Goal: Task Accomplishment & Management: Manage account settings

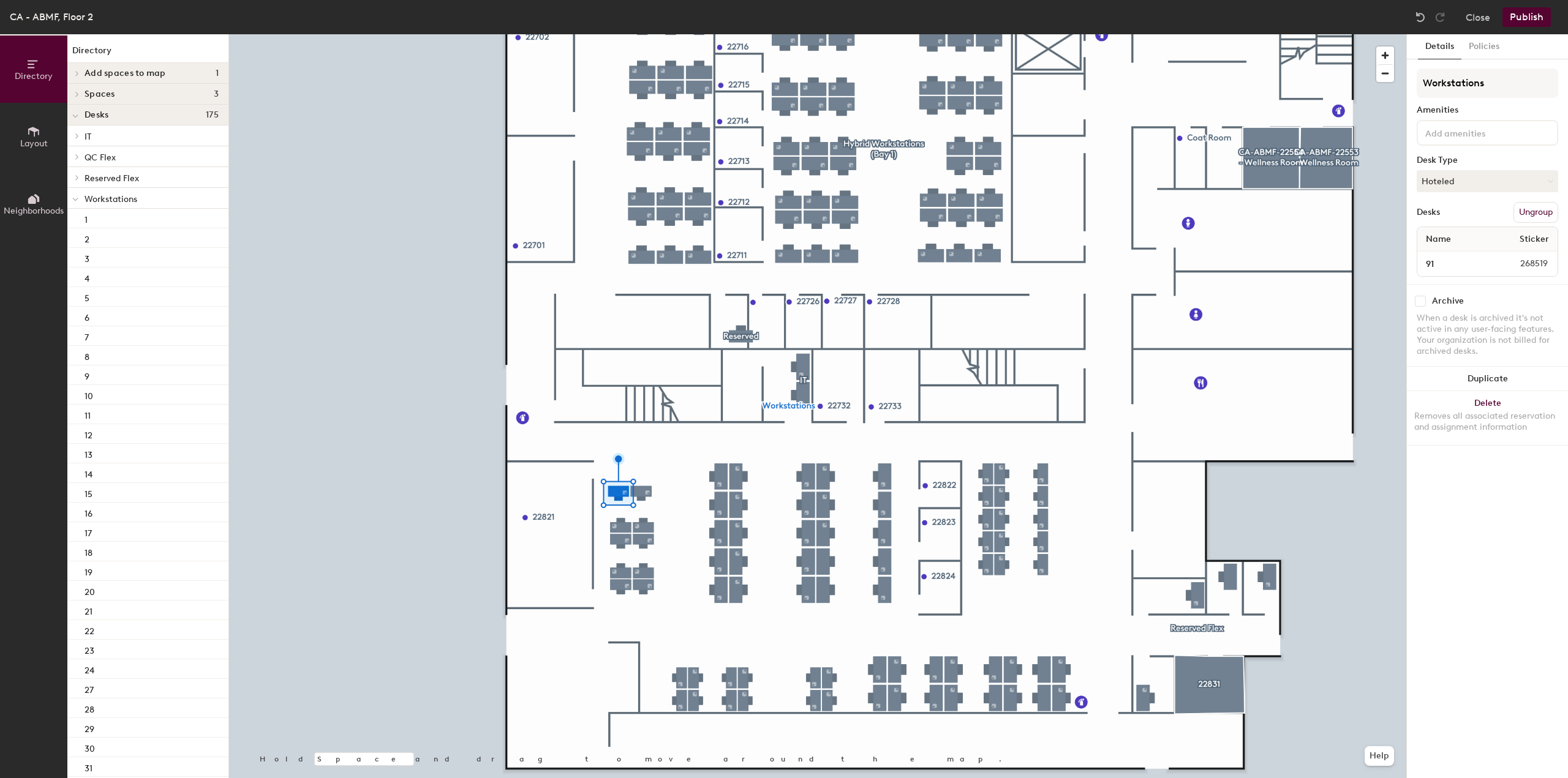
click at [1418, 298] on input "checkbox" at bounding box center [1420, 301] width 11 height 11
checkbox input "true"
click at [622, 34] on div at bounding box center [818, 34] width 1177 height 0
click at [1426, 301] on div "Archive" at bounding box center [1487, 301] width 142 height 11
click at [1423, 298] on input "checkbox" at bounding box center [1420, 301] width 11 height 11
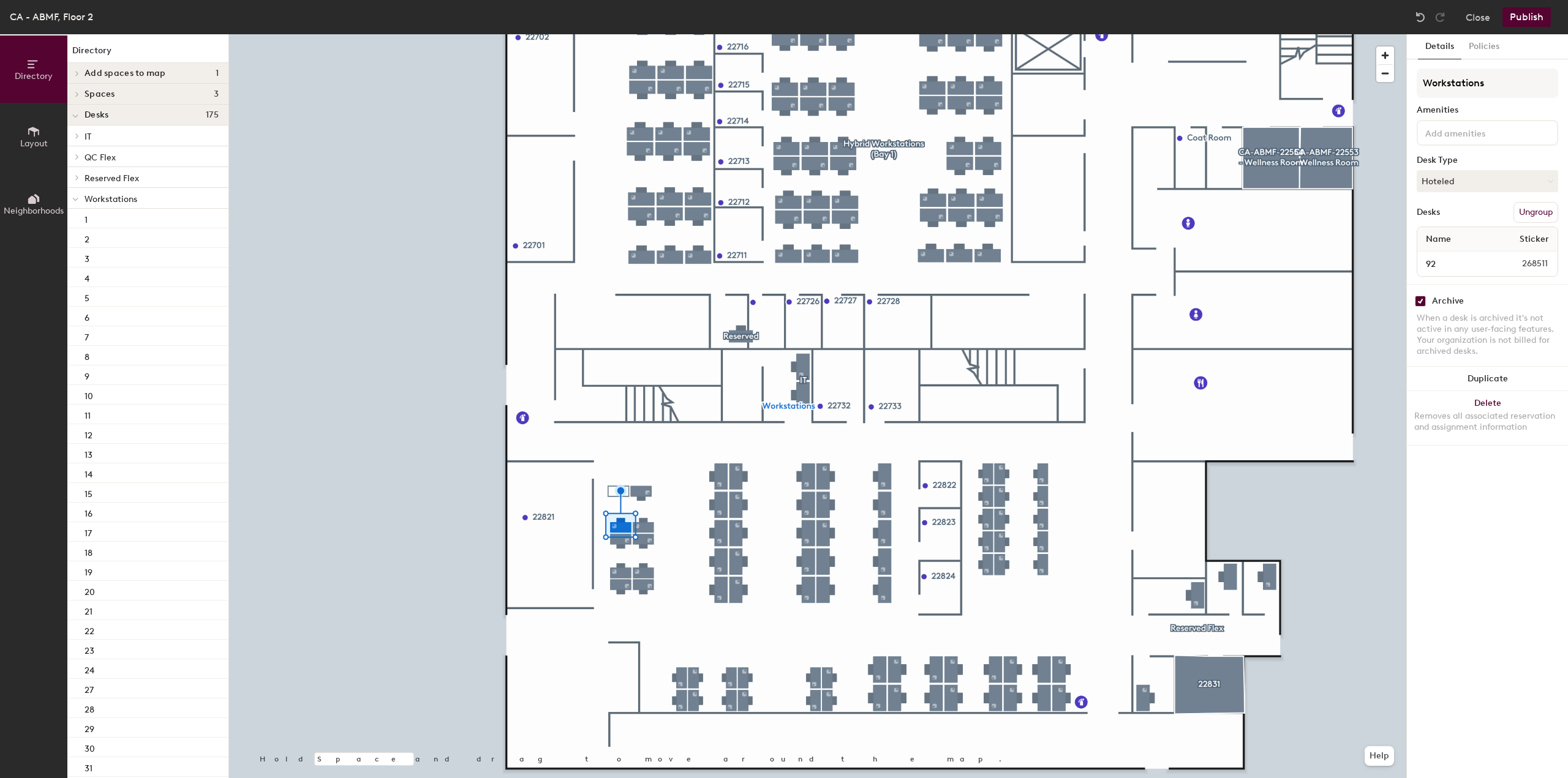
checkbox input "true"
click at [1421, 299] on input "checkbox" at bounding box center [1420, 301] width 11 height 11
checkbox input "true"
click at [1421, 295] on input "checkbox" at bounding box center [1420, 301] width 11 height 11
checkbox input "true"
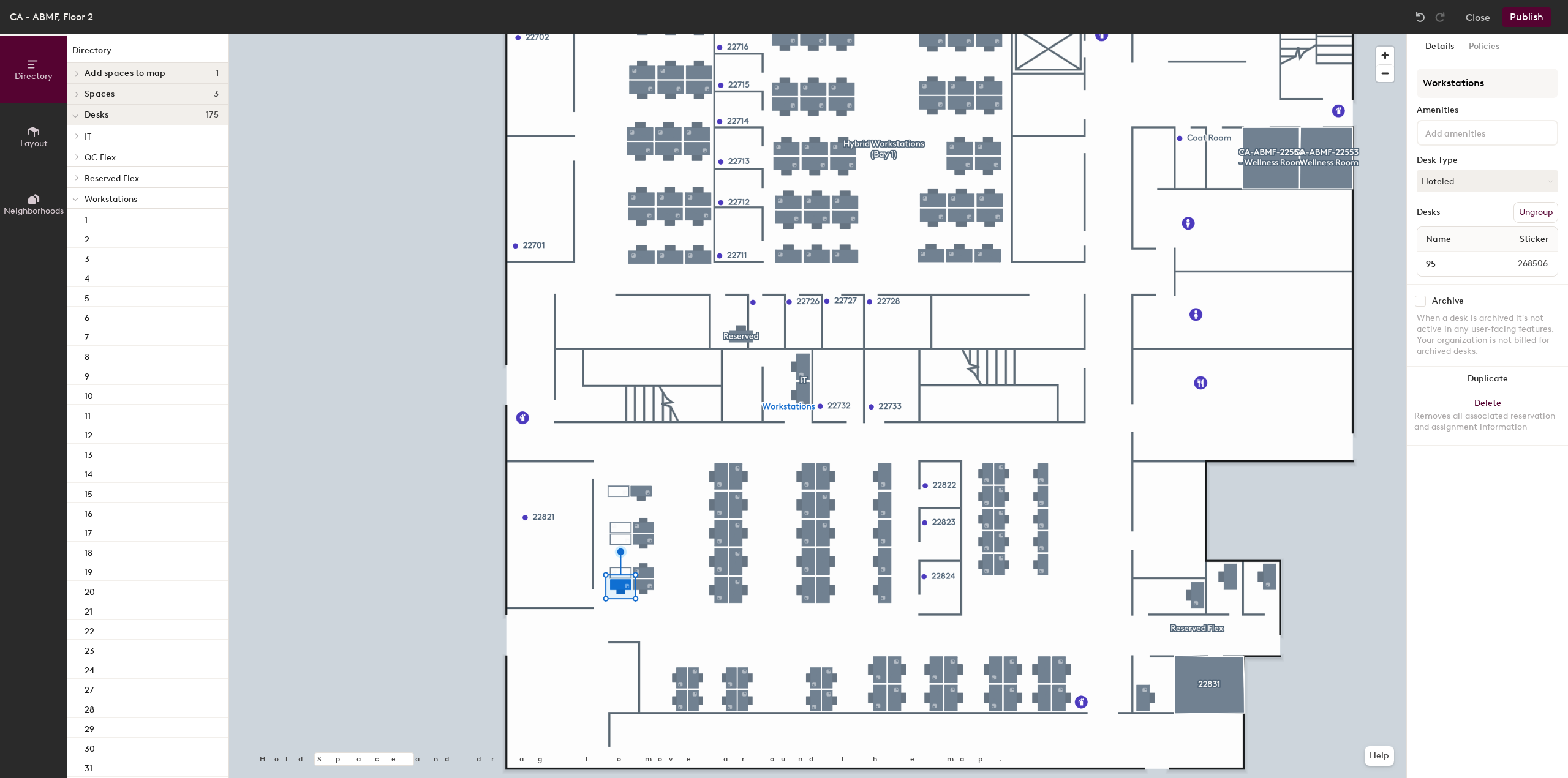
click at [1426, 301] on div "Archive" at bounding box center [1487, 301] width 142 height 11
click at [1422, 301] on input "checkbox" at bounding box center [1420, 301] width 11 height 11
checkbox input "true"
click at [1522, 14] on button "Publish" at bounding box center [1527, 18] width 49 height 20
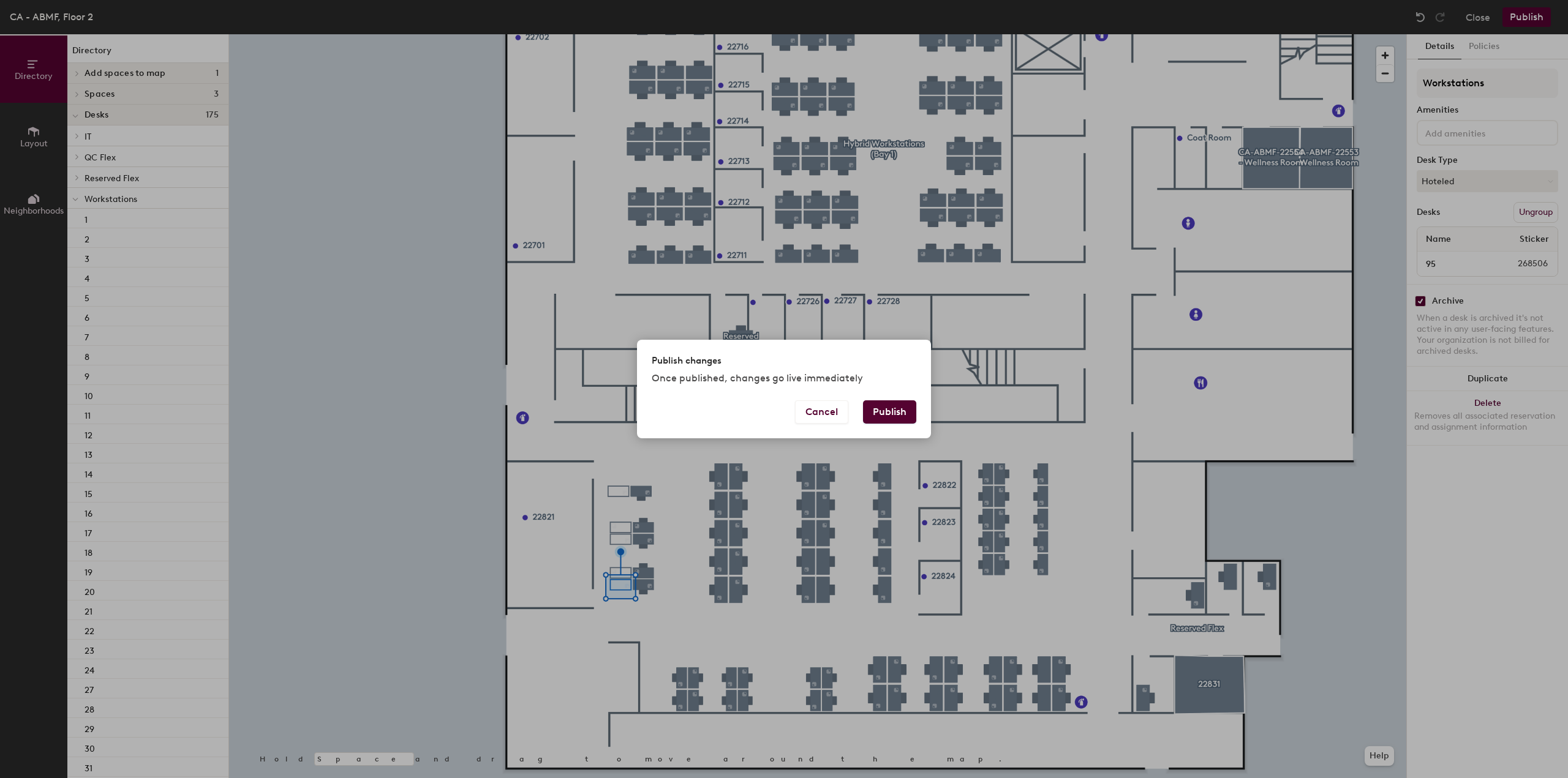
click at [899, 407] on button "Publish" at bounding box center [889, 412] width 53 height 24
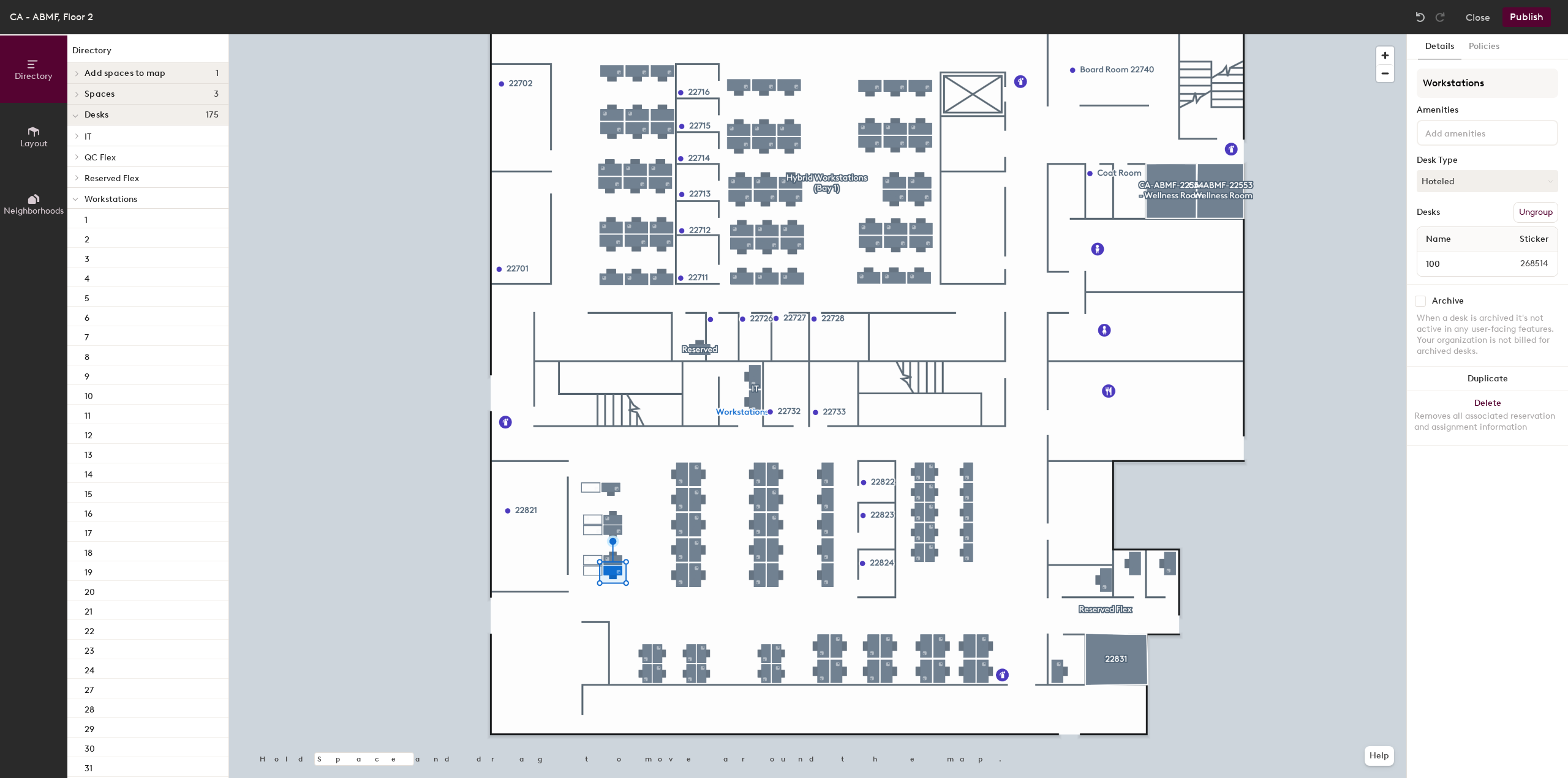
click at [1421, 299] on input "checkbox" at bounding box center [1420, 301] width 11 height 11
checkbox input "true"
click at [605, 34] on div at bounding box center [818, 34] width 1177 height 0
click at [1416, 295] on input "checkbox" at bounding box center [1420, 301] width 11 height 11
checkbox input "true"
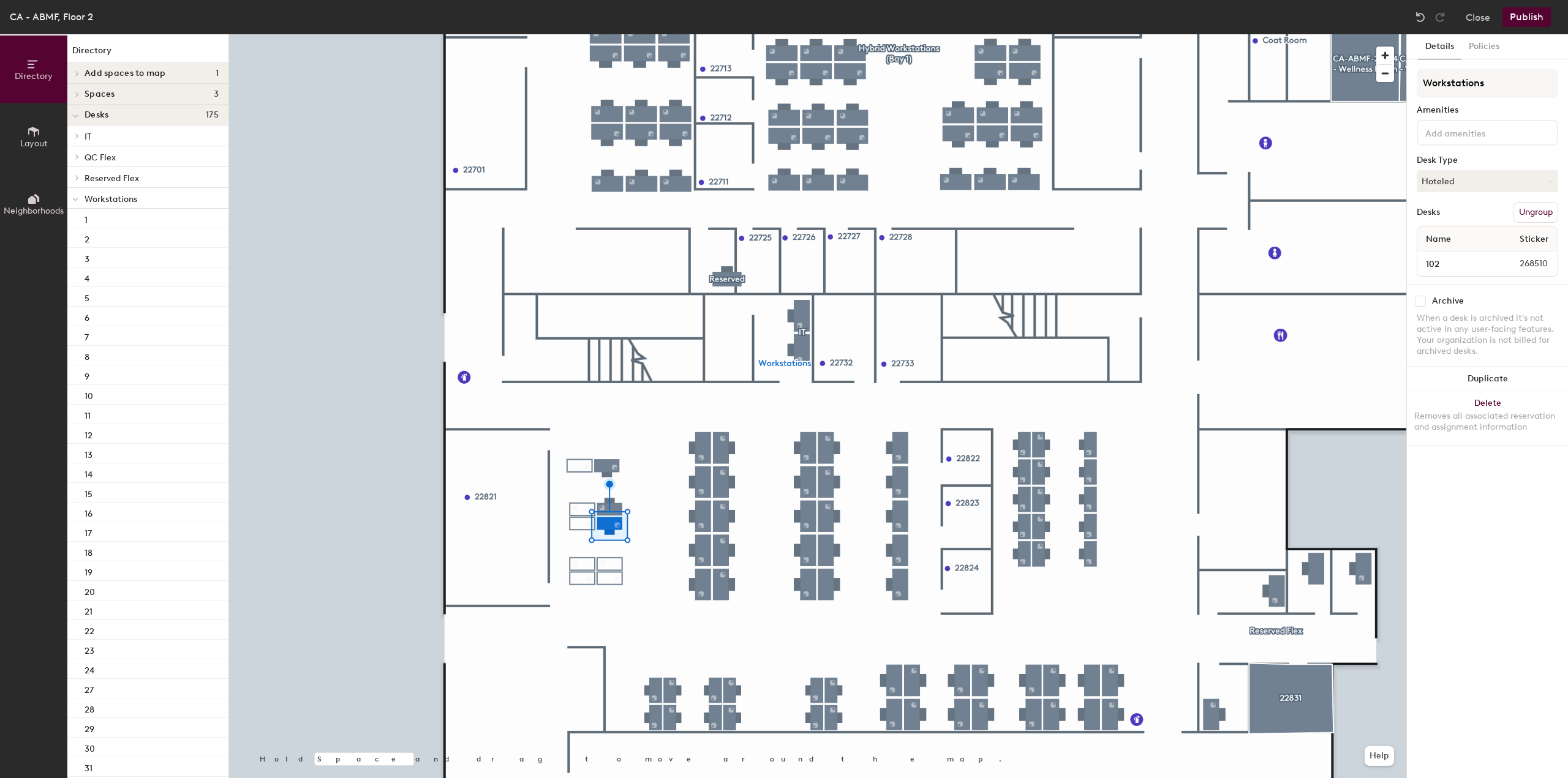
click at [1420, 300] on input "checkbox" at bounding box center [1420, 301] width 11 height 11
checkbox input "true"
click at [1417, 305] on input "checkbox" at bounding box center [1420, 301] width 11 height 11
checkbox input "true"
click at [1421, 301] on input "checkbox" at bounding box center [1420, 301] width 11 height 11
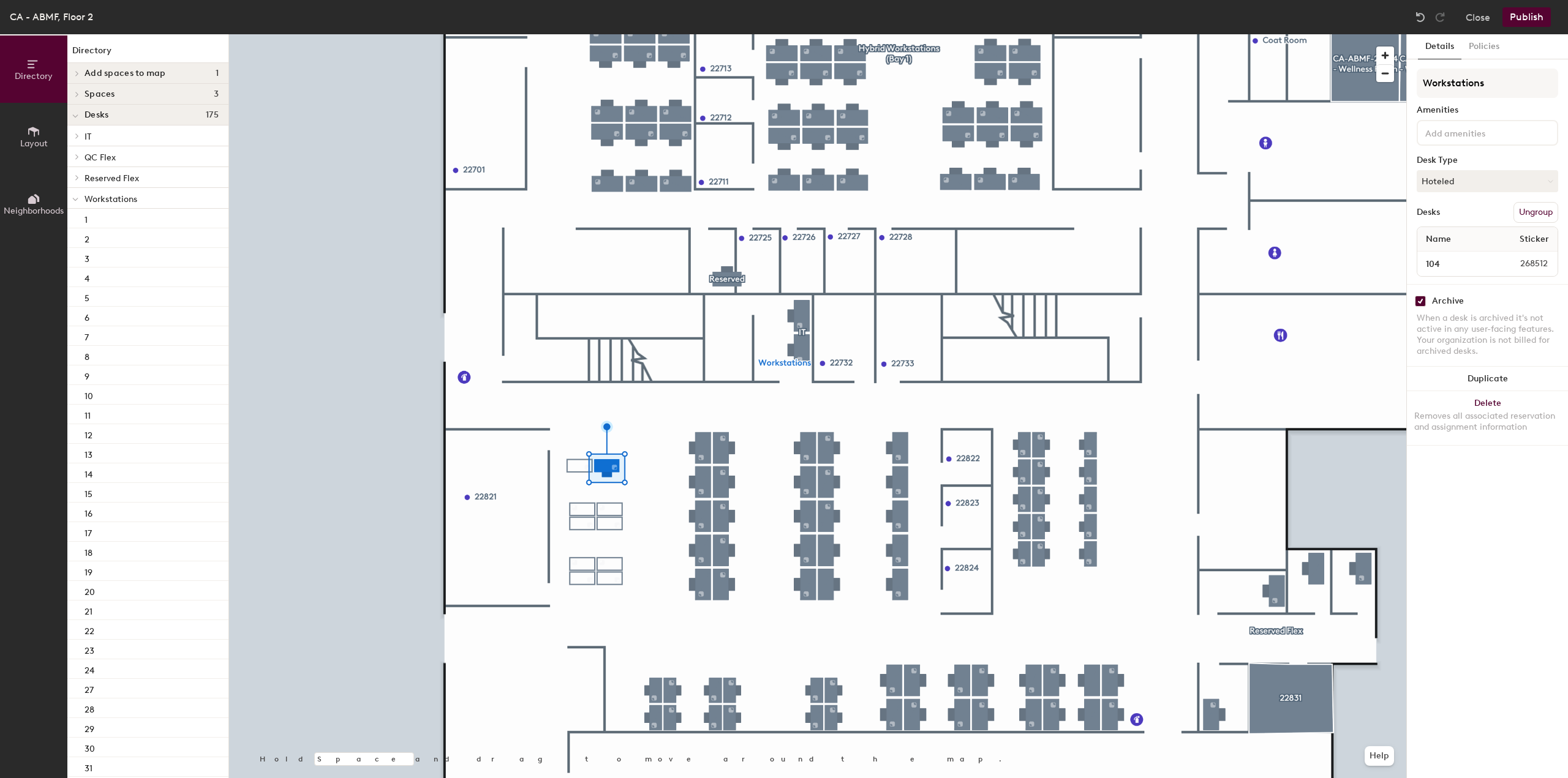
checkbox input "true"
click at [1531, 24] on button "Publish" at bounding box center [1527, 18] width 49 height 20
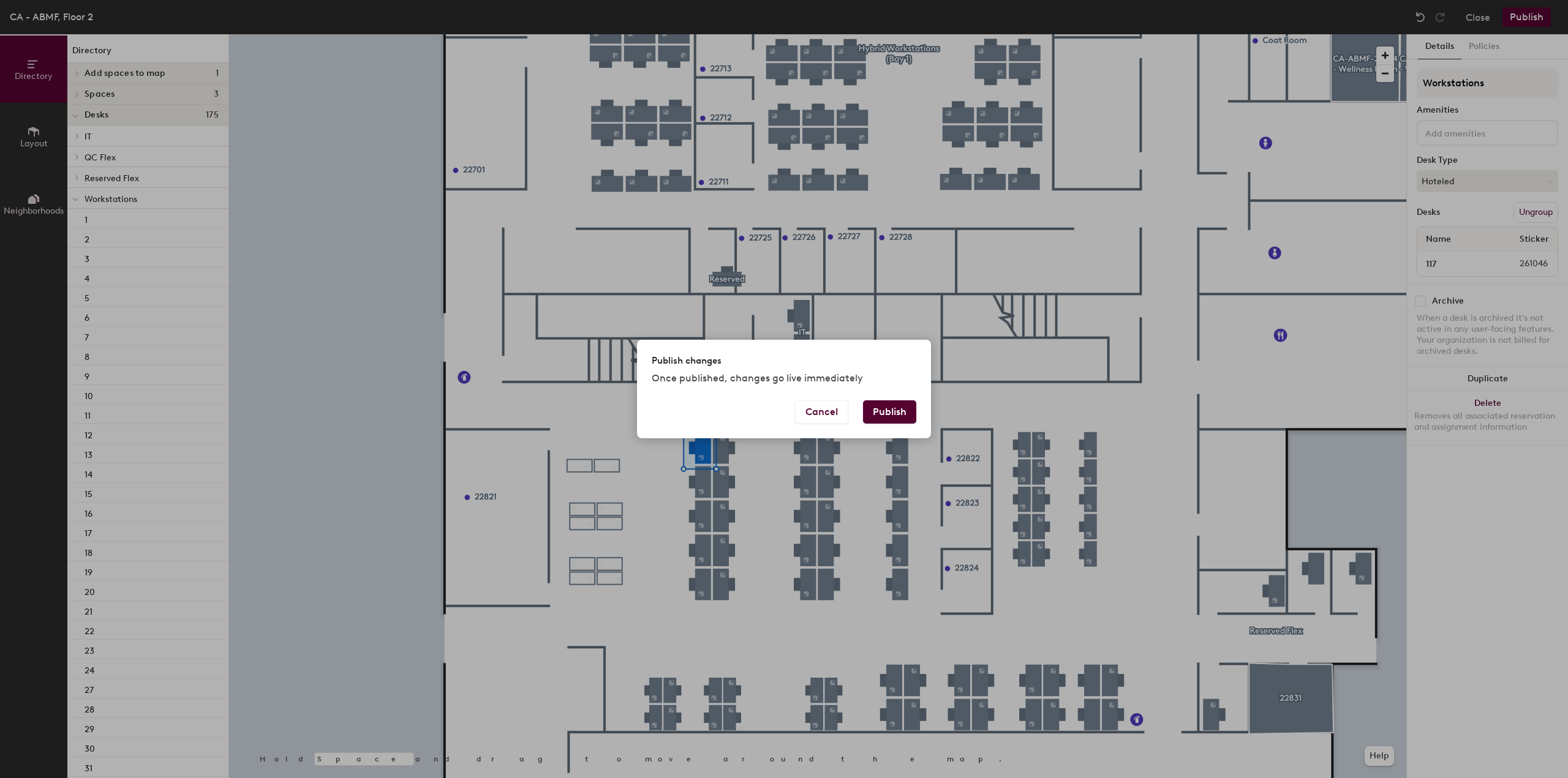
click at [880, 421] on button "Publish" at bounding box center [889, 412] width 53 height 24
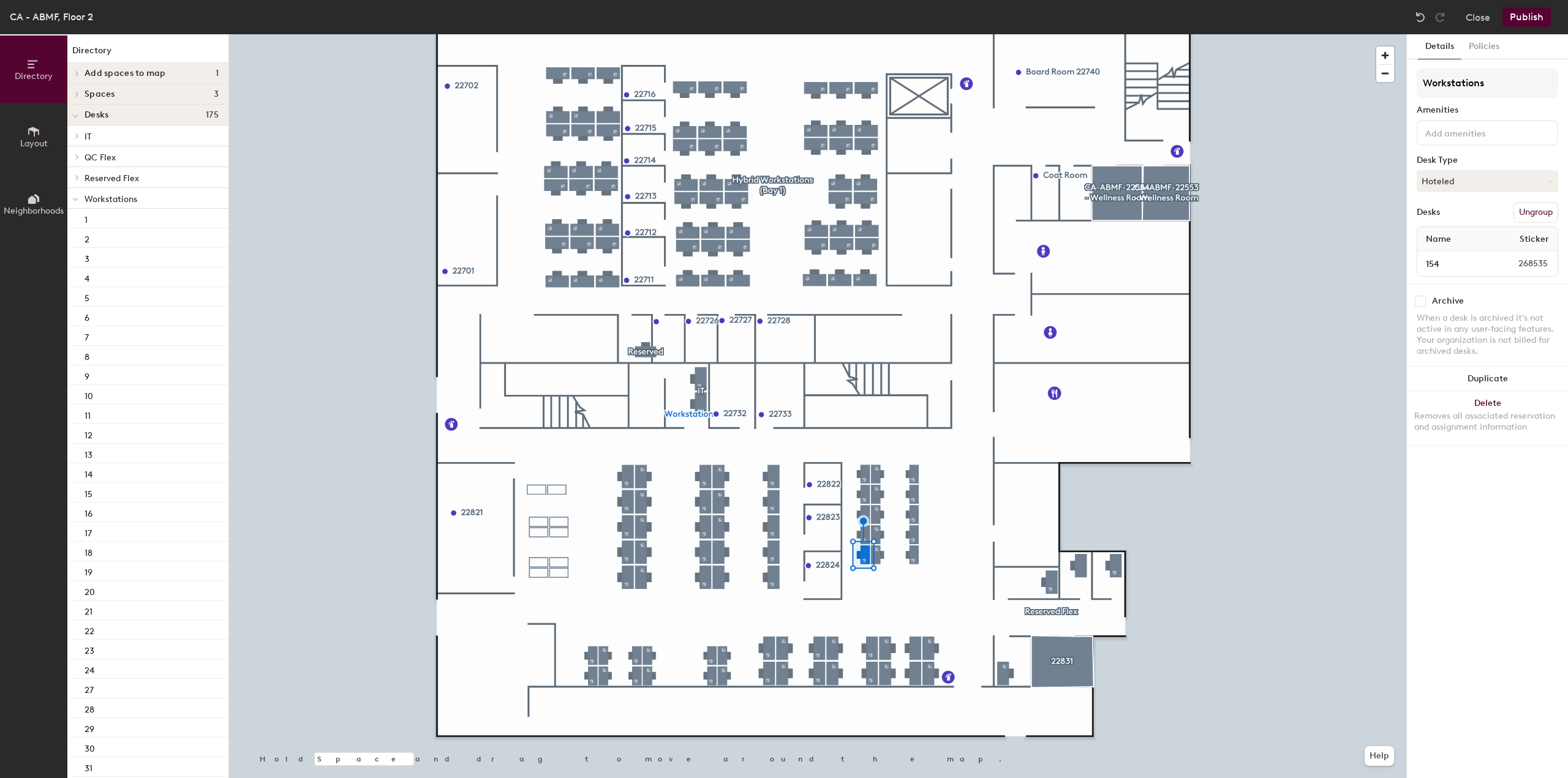
click at [1424, 301] on input "checkbox" at bounding box center [1420, 301] width 11 height 11
checkbox input "true"
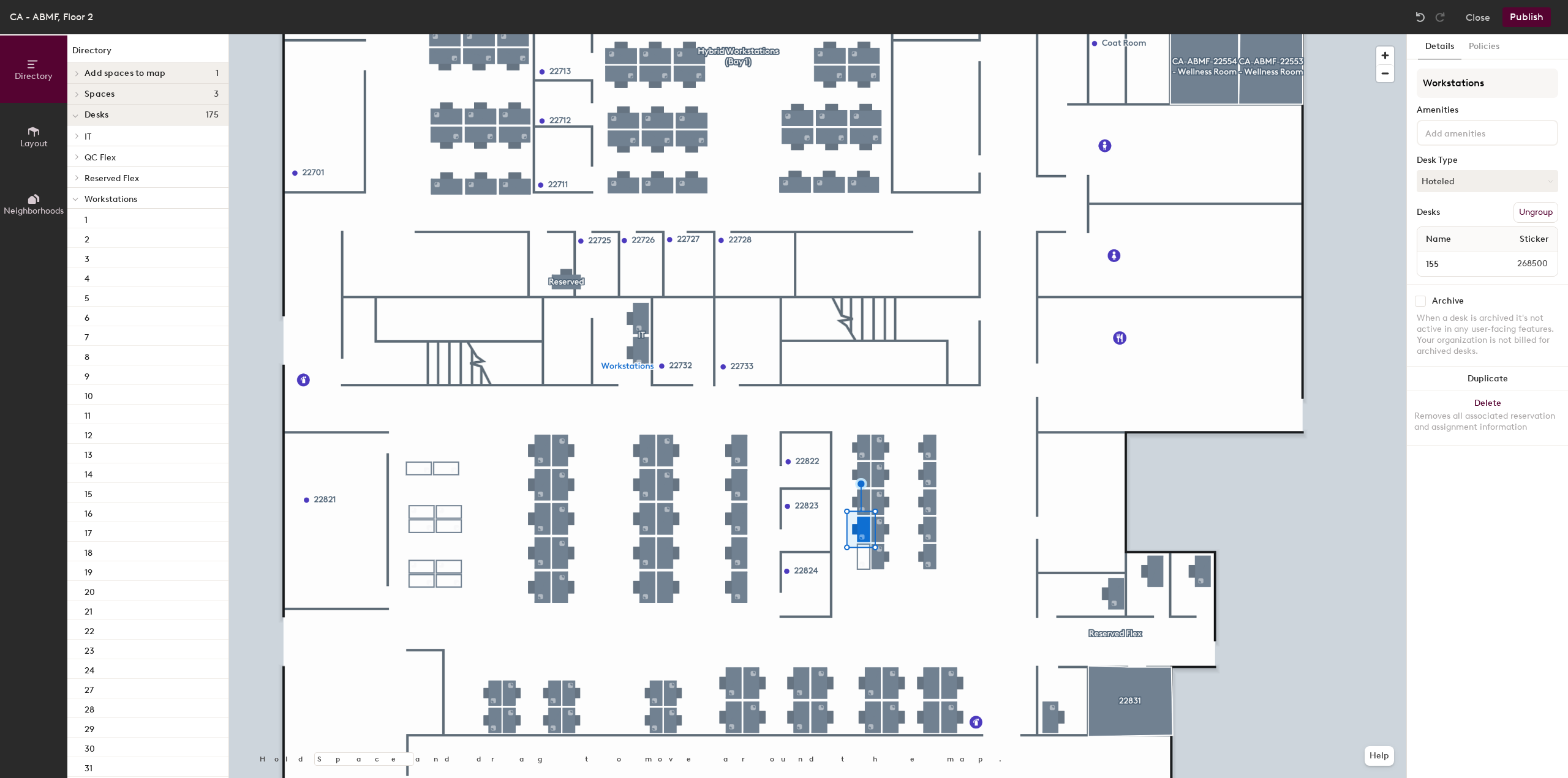
click at [1420, 305] on input "checkbox" at bounding box center [1420, 301] width 11 height 11
checkbox input "true"
click at [1422, 304] on input "checkbox" at bounding box center [1420, 301] width 11 height 11
checkbox input "true"
click at [1421, 301] on input "checkbox" at bounding box center [1420, 301] width 11 height 11
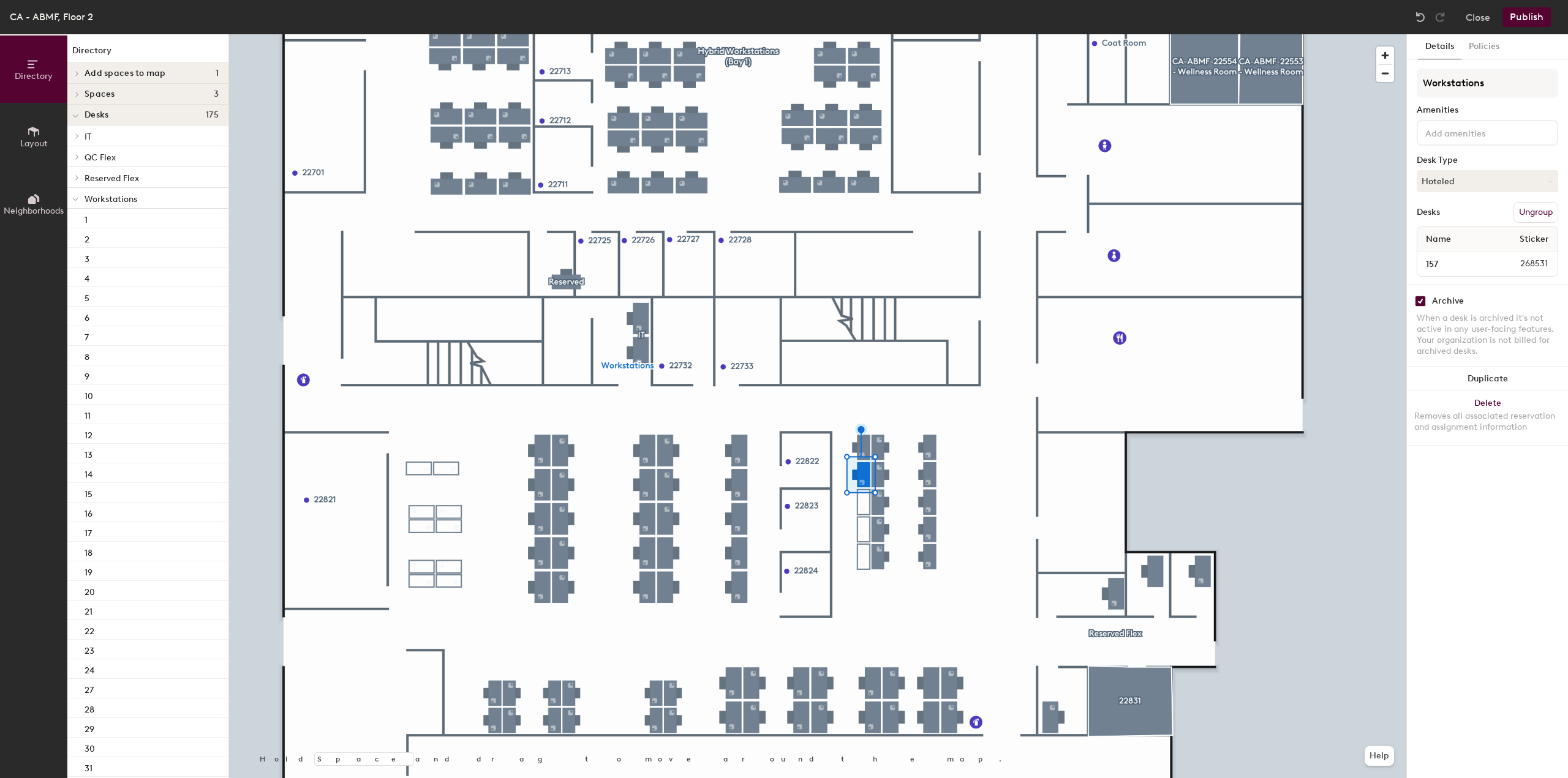
checkbox input "true"
click at [1422, 296] on input "checkbox" at bounding box center [1420, 301] width 11 height 11
checkbox input "true"
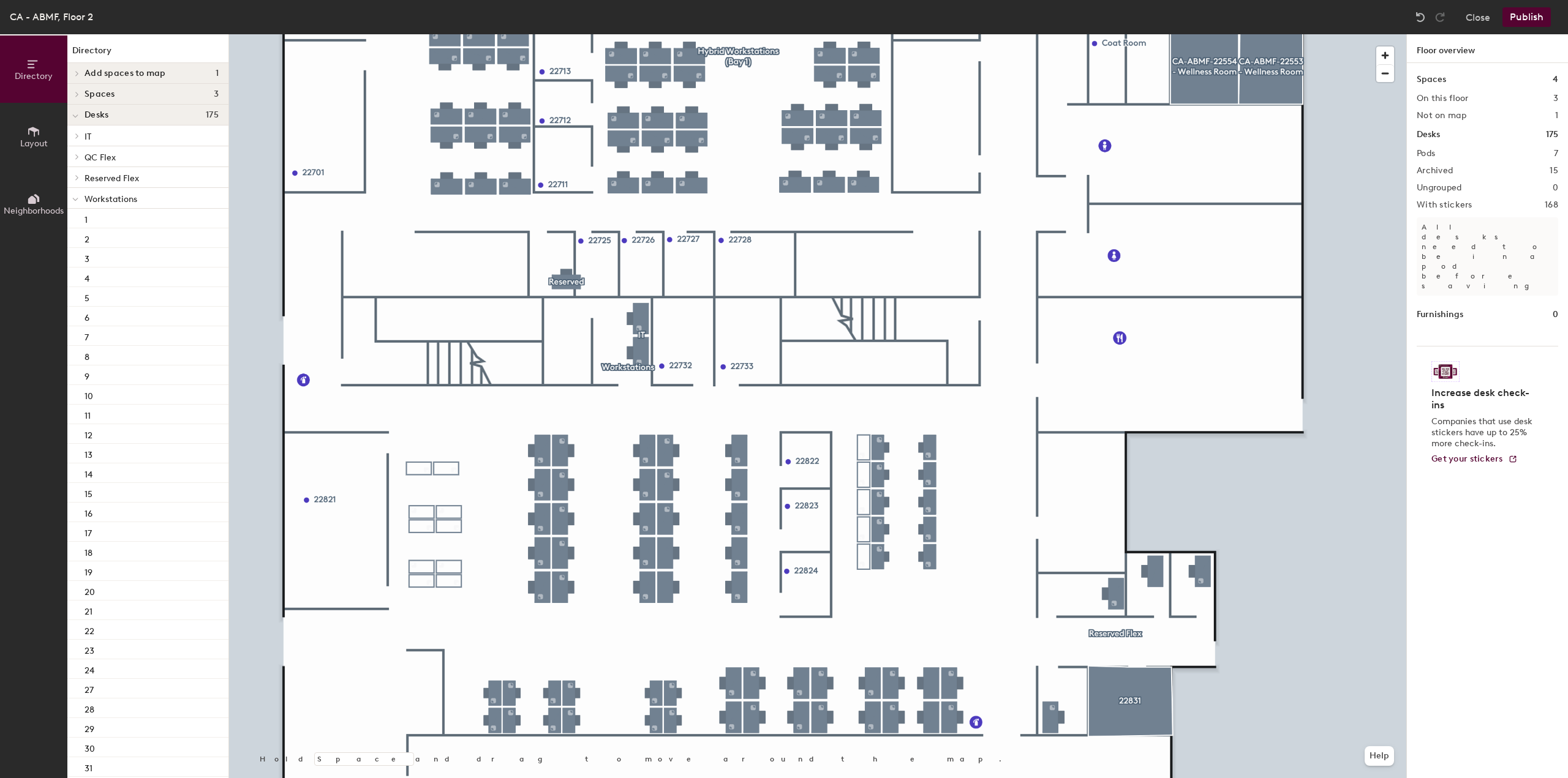
click at [1524, 15] on button "Publish" at bounding box center [1527, 18] width 49 height 20
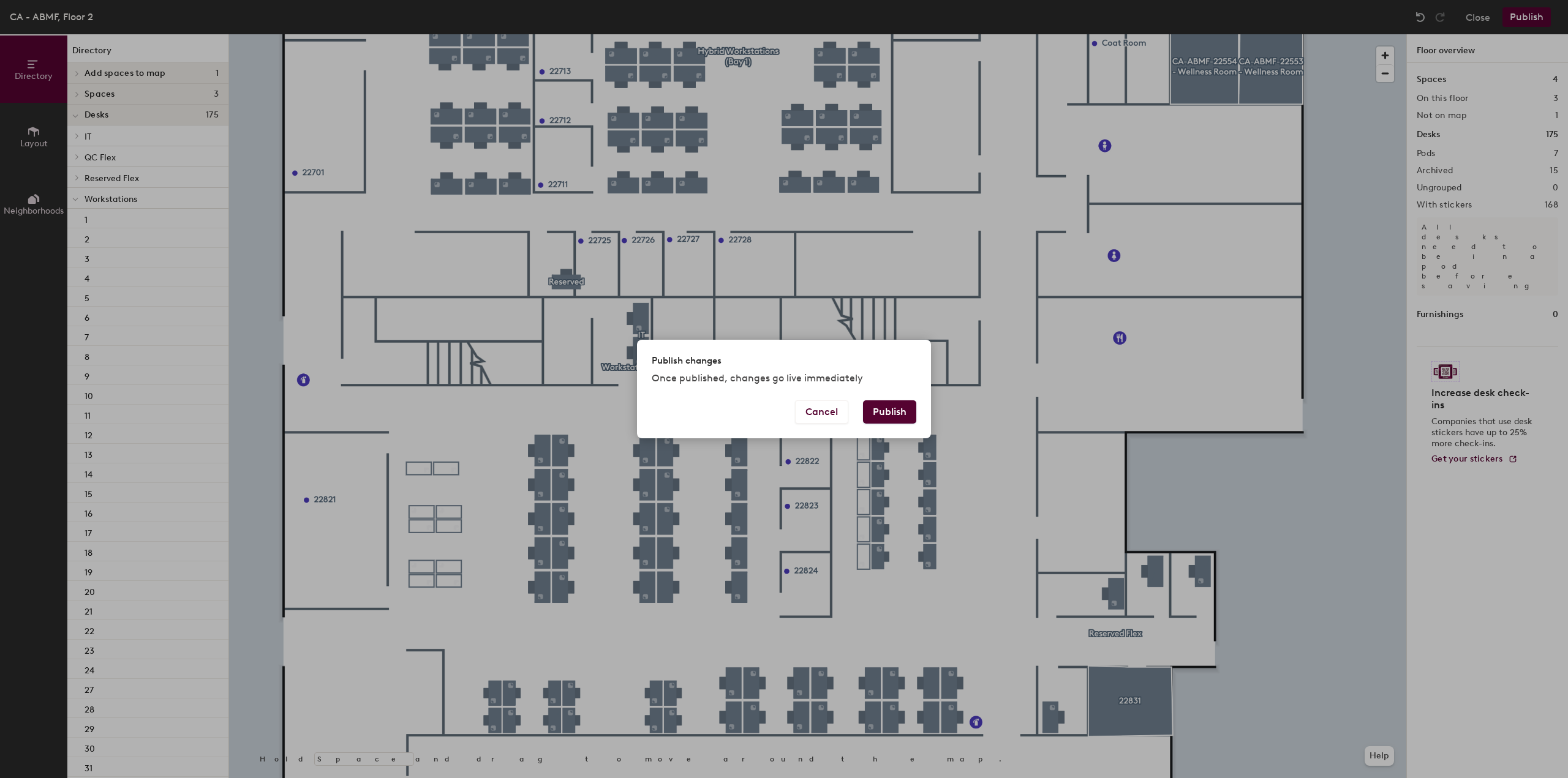
click at [900, 406] on button "Publish" at bounding box center [889, 412] width 53 height 24
